Goal: Ask a question: Seek information or help from site administrators or community

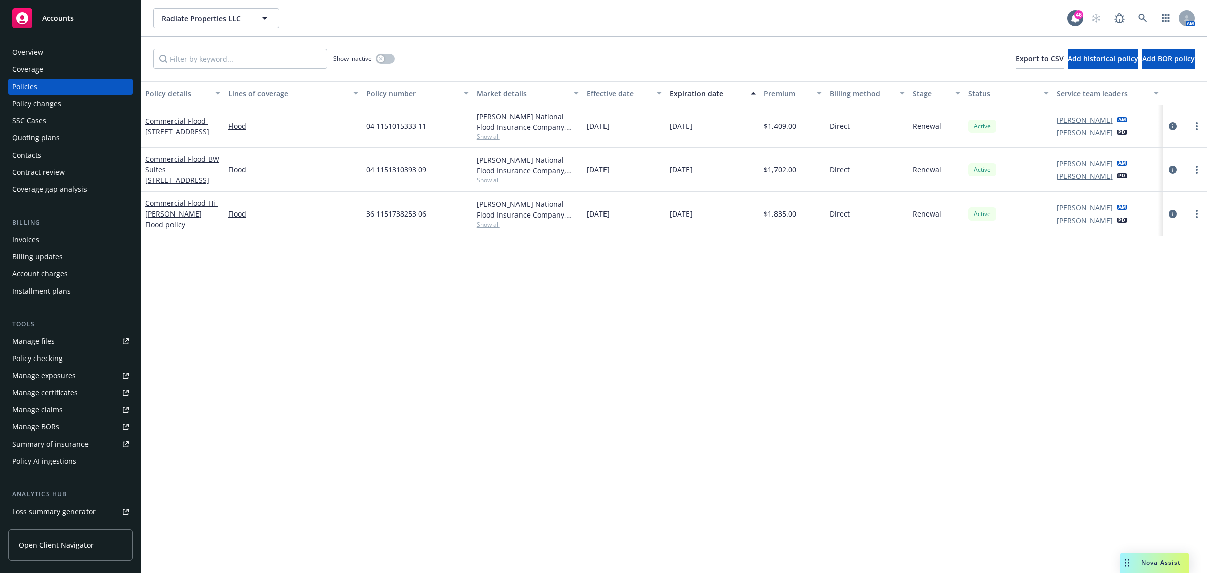
click at [1161, 559] on span "Nova Assist" at bounding box center [1161, 562] width 40 height 9
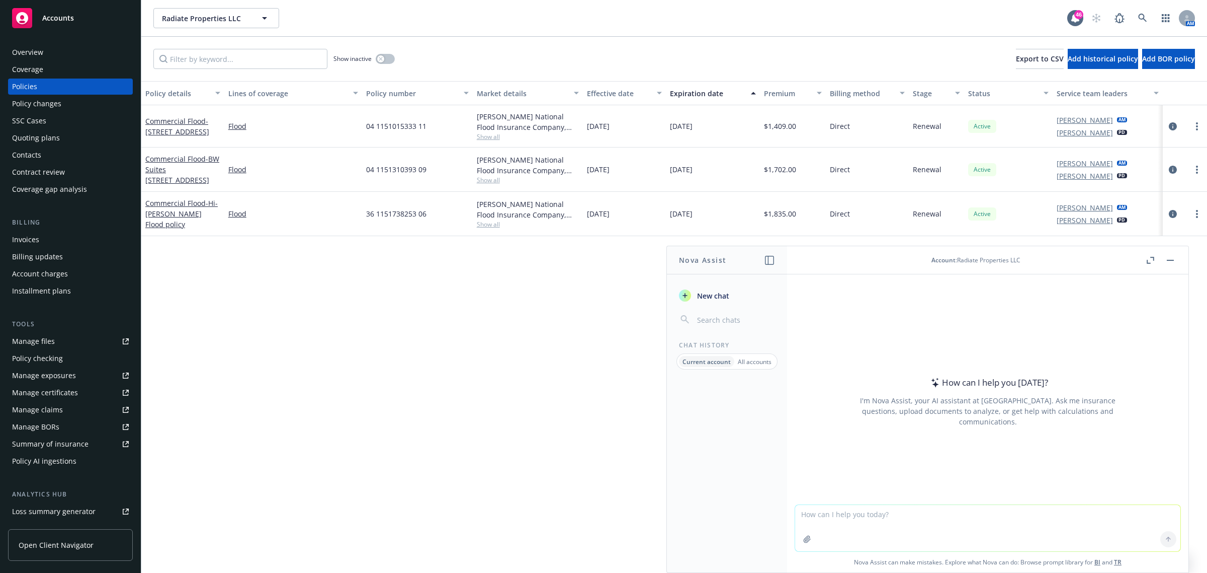
click at [894, 520] on textarea at bounding box center [987, 528] width 385 height 46
type textarea "a driver for a company gets a ticket is he still clear to drive for the company"
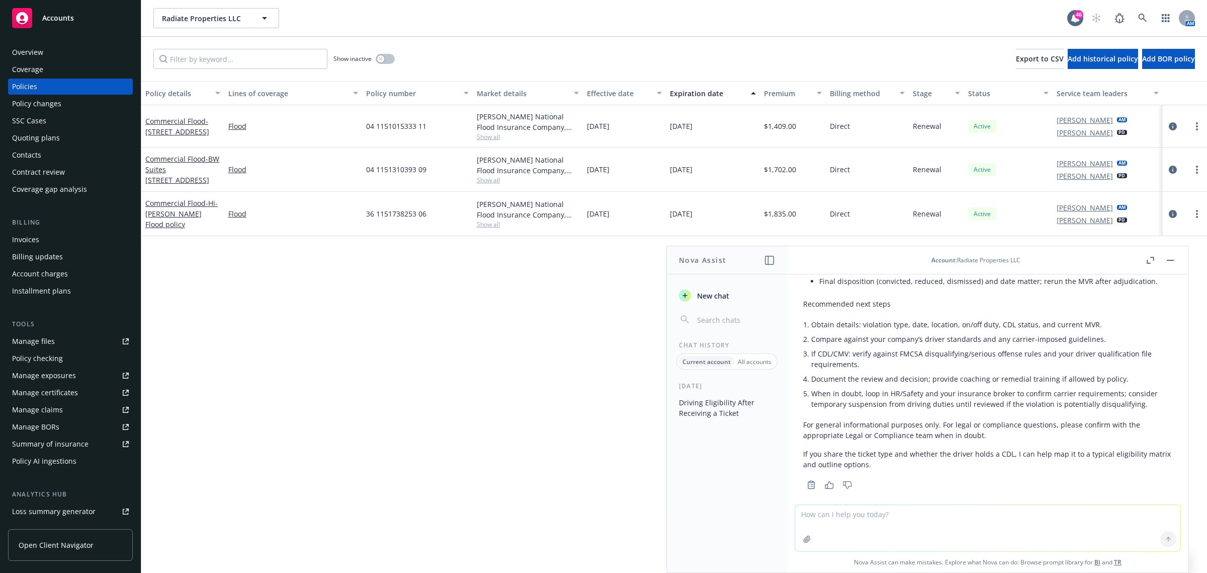
scroll to position [307, 0]
